Goal: Task Accomplishment & Management: Manage account settings

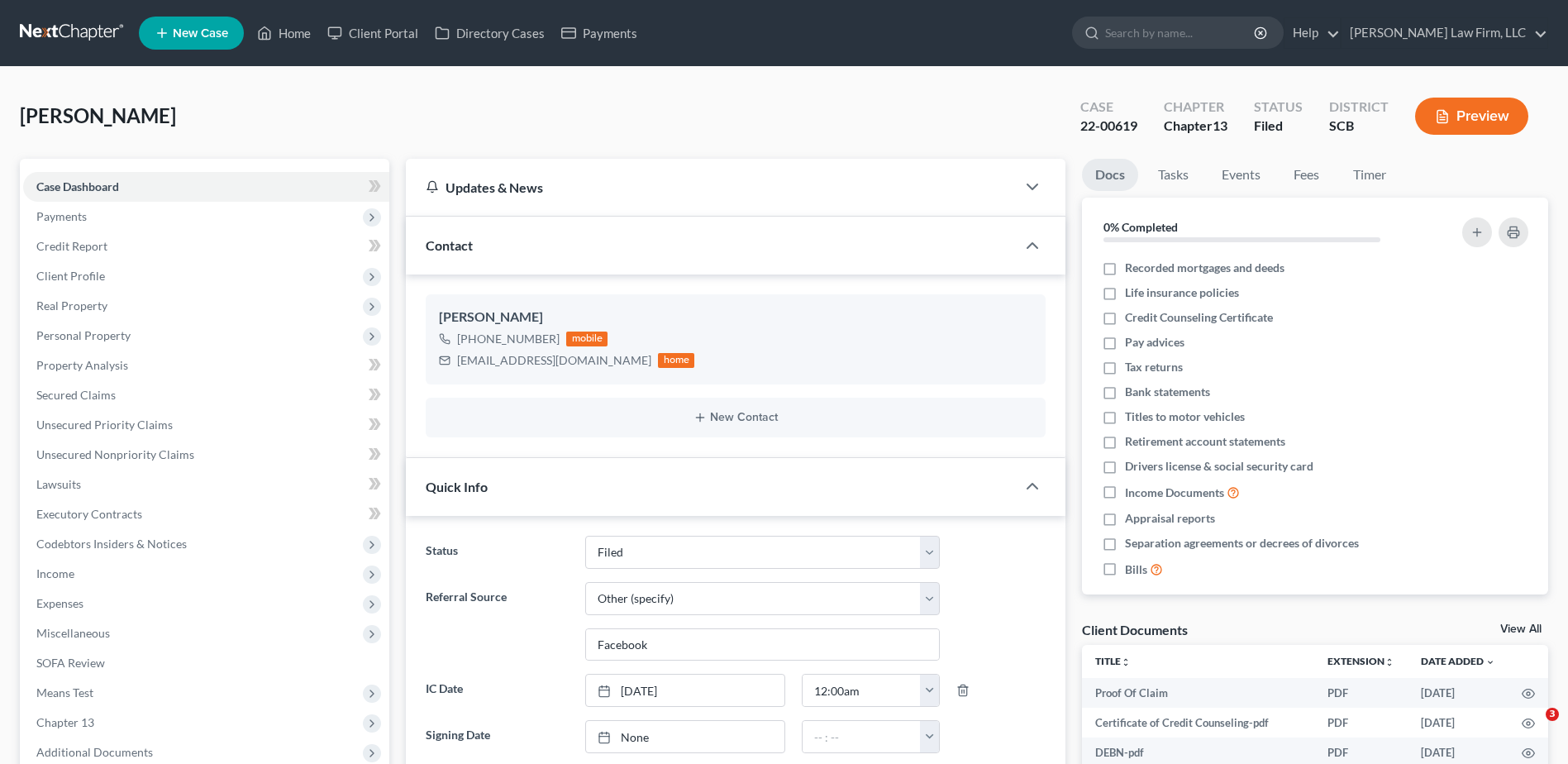
select select "2"
select select "6"
select select "0"
click at [1176, 31] on input "search" at bounding box center [1181, 32] width 151 height 31
type input "[PERSON_NAME]"
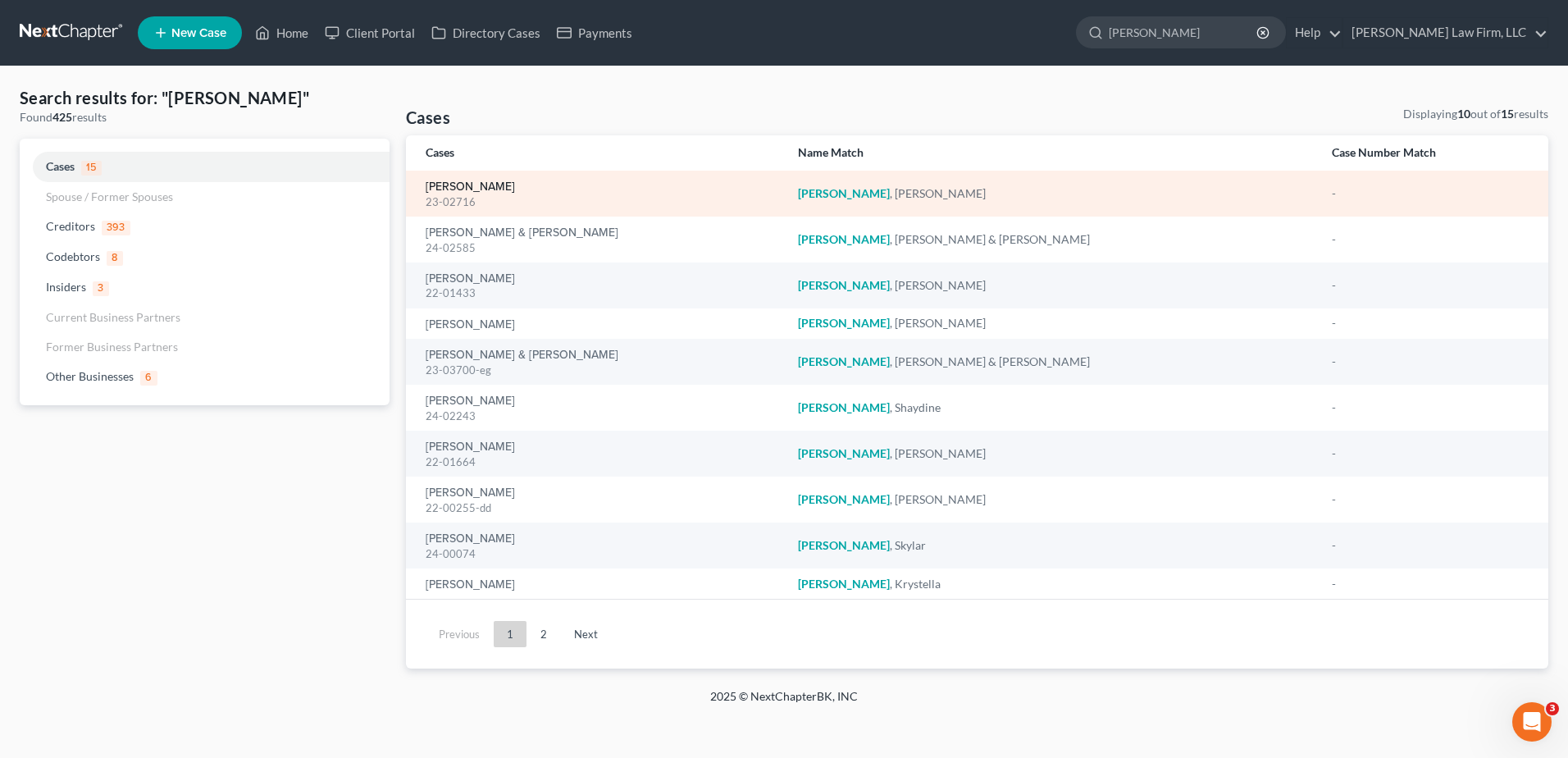
click at [453, 181] on link "[PERSON_NAME]" at bounding box center [470, 187] width 89 height 11
select select "3"
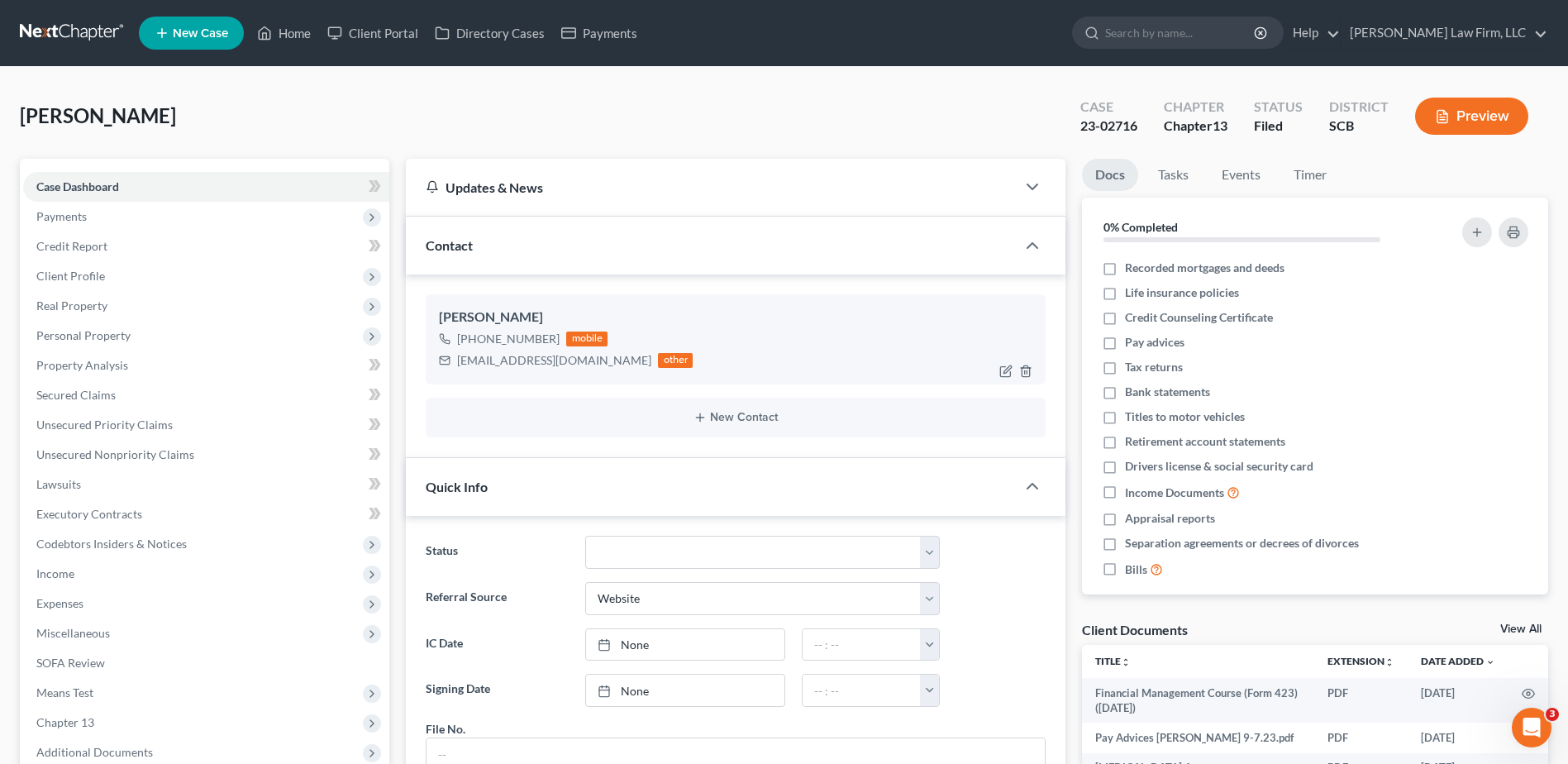
scroll to position [1359, 0]
drag, startPoint x: 454, startPoint y: 363, endPoint x: 570, endPoint y: 377, distance: 116.8
click at [570, 377] on div "[PERSON_NAME] [PHONE_NUMBER] mobile [EMAIL_ADDRESS][DOMAIN_NAME] other" at bounding box center [736, 339] width 620 height 89
copy div "[EMAIL_ADDRESS][DOMAIN_NAME]"
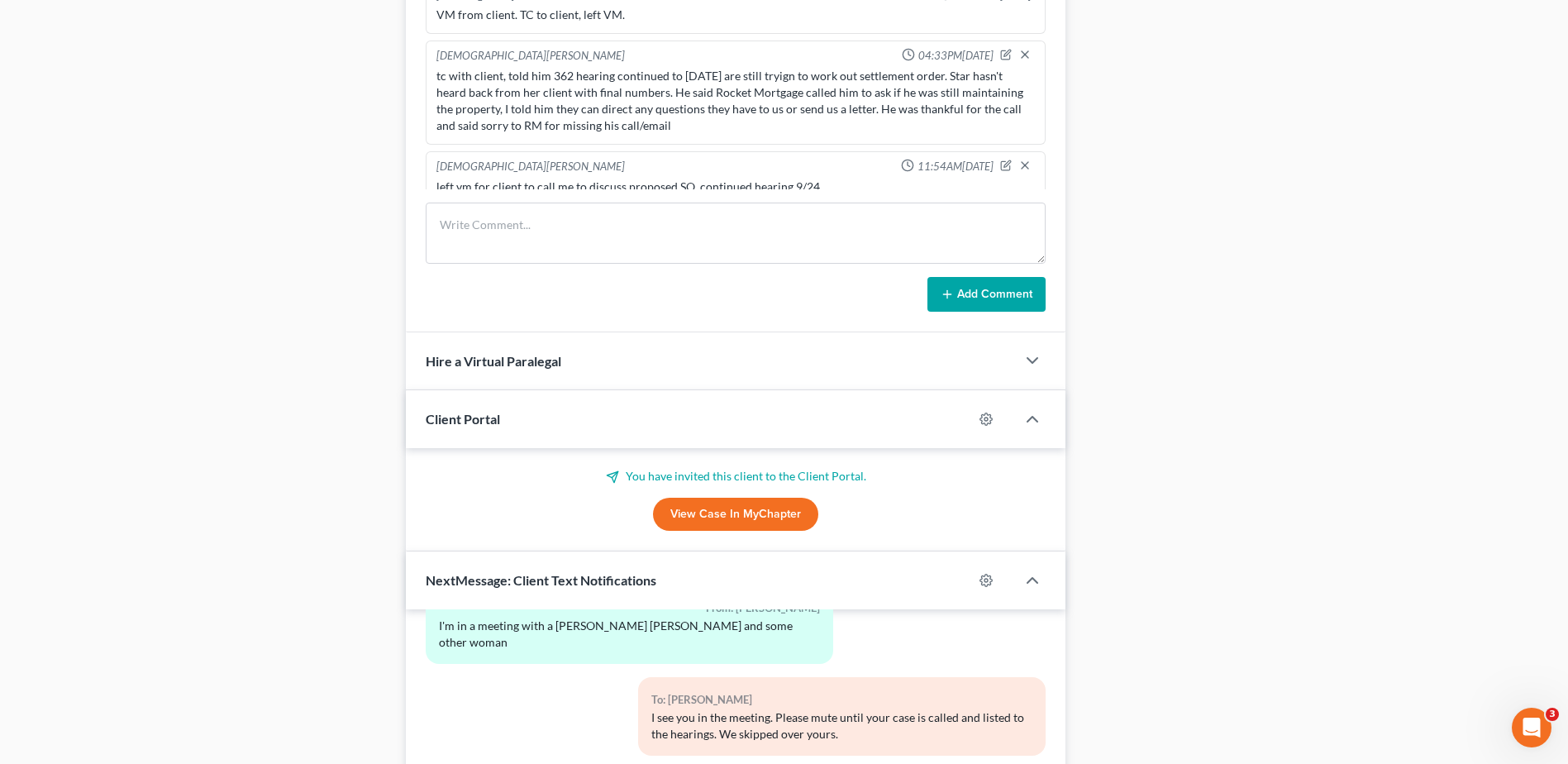
scroll to position [992, 0]
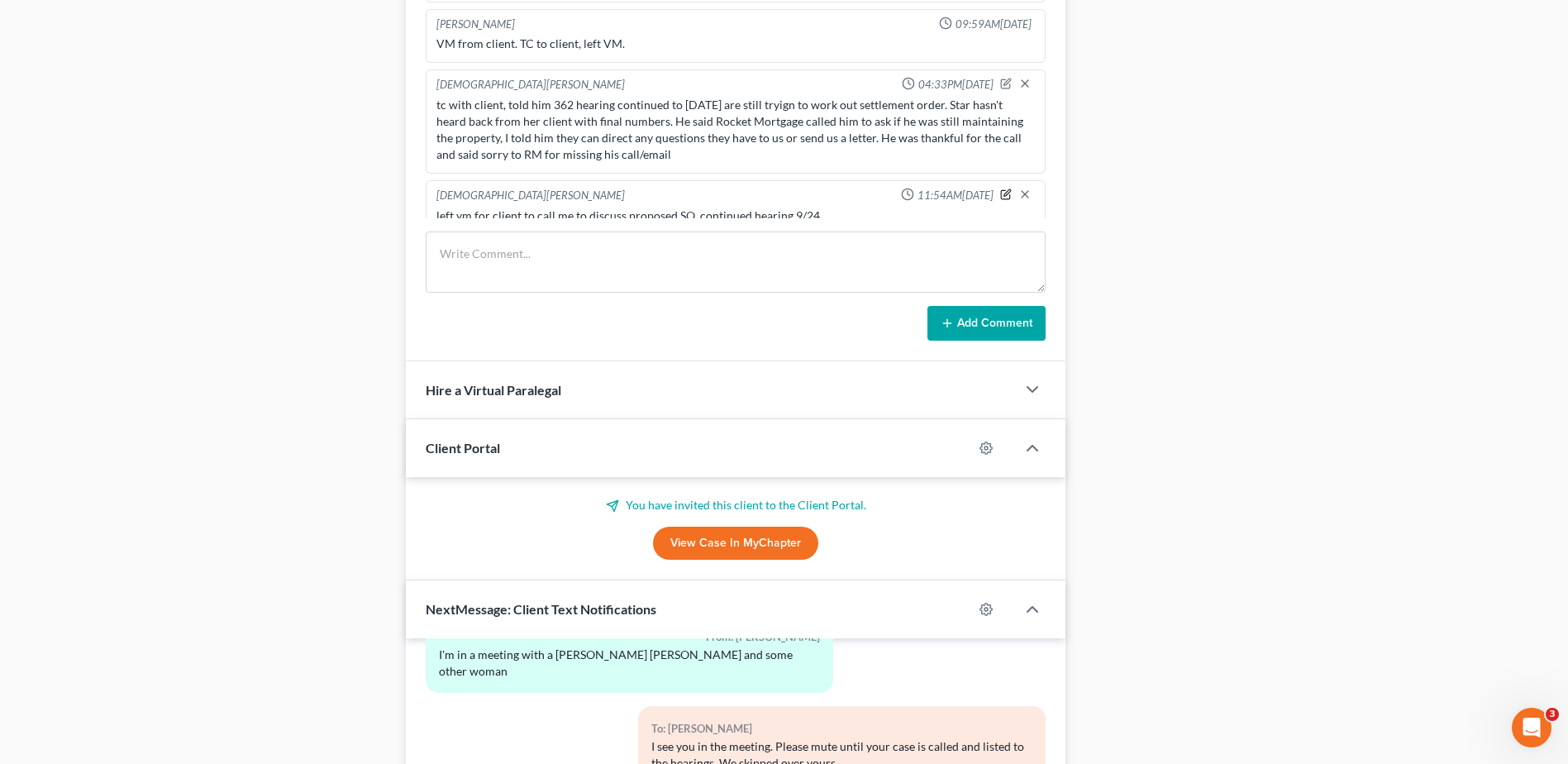
click at [1001, 190] on icon "button" at bounding box center [1005, 195] width 9 height 9
click at [786, 210] on textarea "left vm for client to call me to discuss proposed SO, continued hearing 9/24" at bounding box center [735, 238] width 598 height 61
type textarea "emailed and left vm for client to call me to discuss proposed SO, continued hea…"
click at [1019, 186] on icon "button" at bounding box center [1025, 193] width 13 height 13
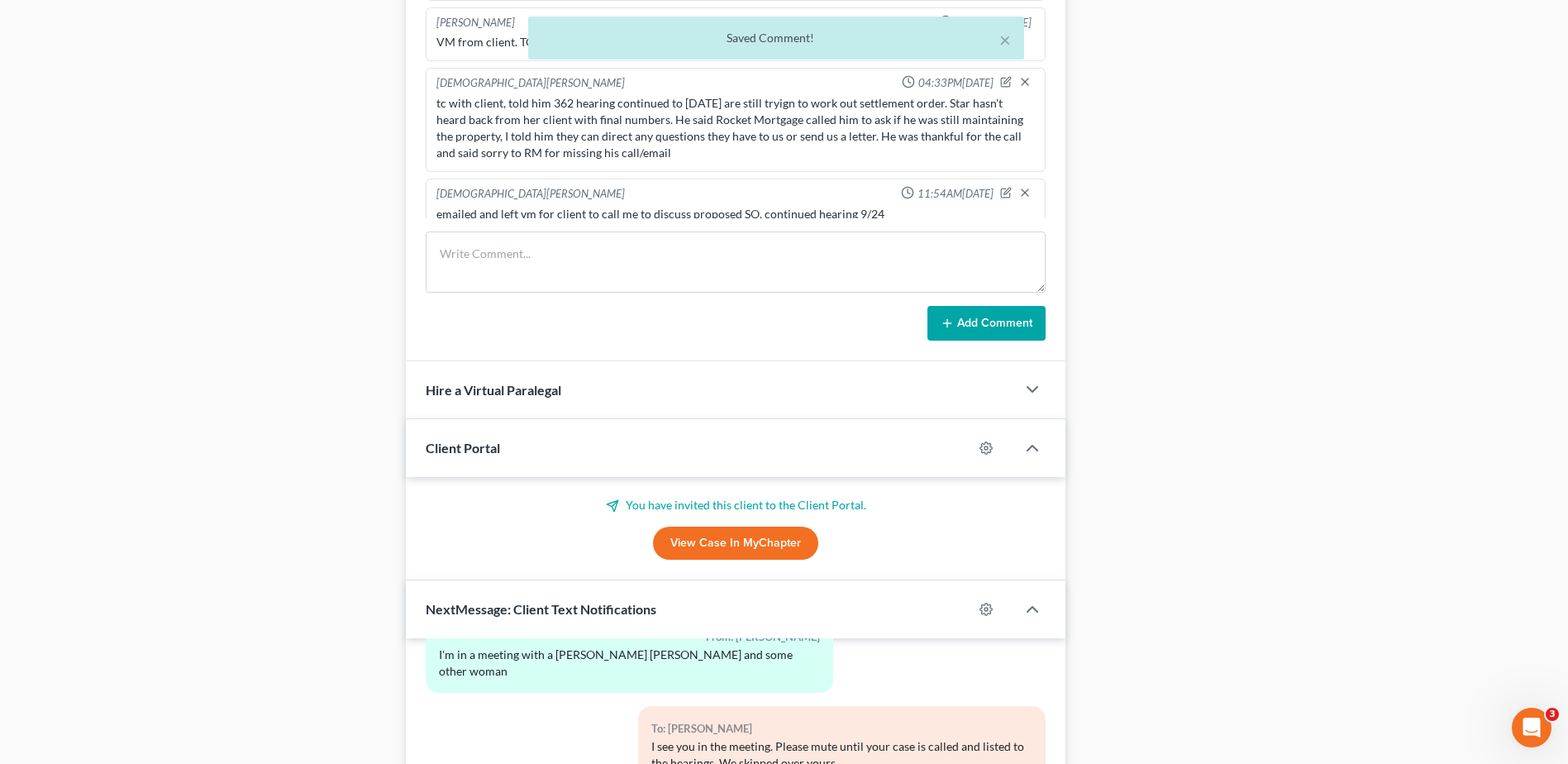
scroll to position [2917, 0]
